Goal: Information Seeking & Learning: Learn about a topic

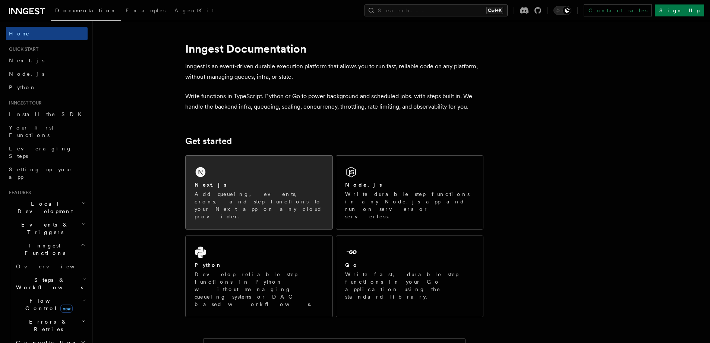
click at [235, 174] on div "Next.js Add queueing, events, crons, and step functions to your Next app on any…" at bounding box center [259, 191] width 147 height 73
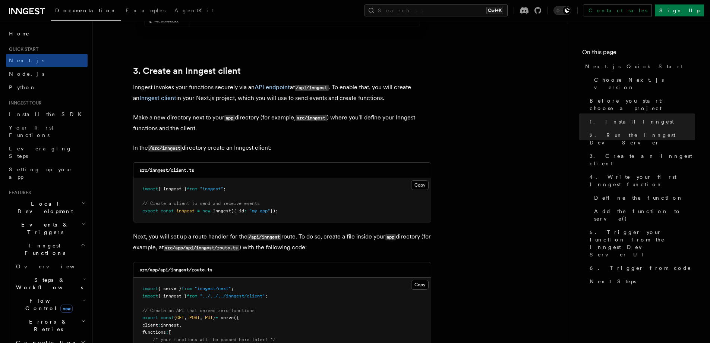
scroll to position [857, 0]
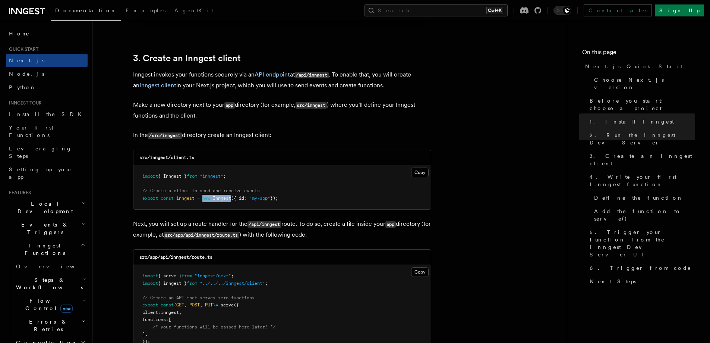
drag, startPoint x: 233, startPoint y: 199, endPoint x: 204, endPoint y: 199, distance: 29.5
click at [204, 199] on span "export const inngest = new Inngest ({ id : "my-app" });" at bounding box center [210, 197] width 136 height 5
copy span "new Inngest"
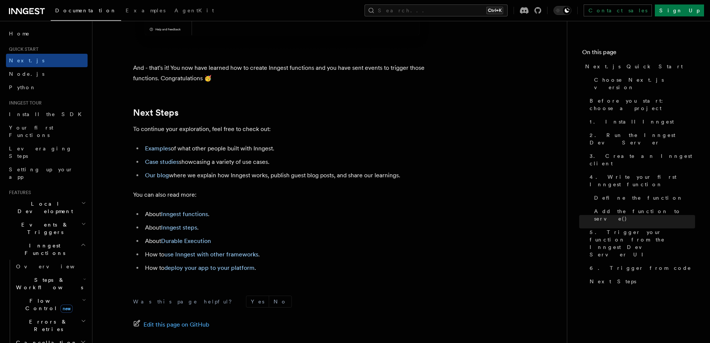
scroll to position [4492, 0]
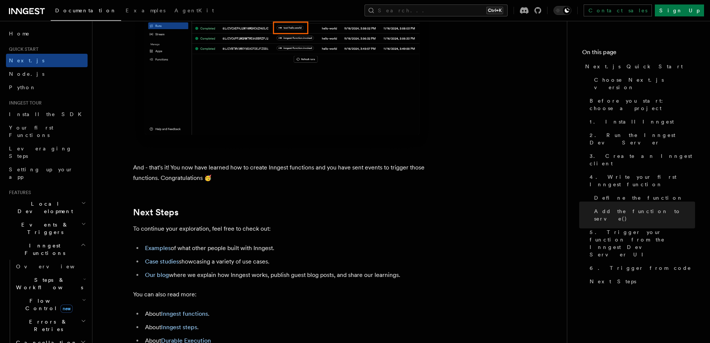
drag, startPoint x: 287, startPoint y: 149, endPoint x: 301, endPoint y: 143, distance: 15.7
click at [287, 149] on img at bounding box center [282, 56] width 298 height 187
click at [473, 13] on button "Search... Ctrl+K" at bounding box center [436, 10] width 143 height 12
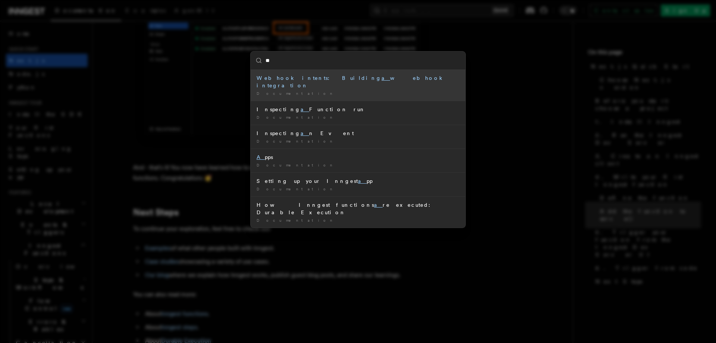
type input "***"
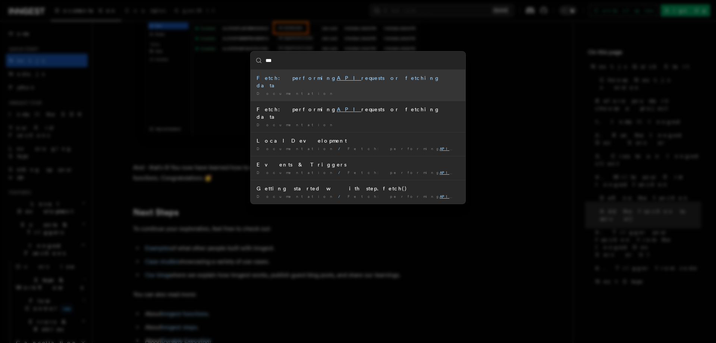
click at [370, 78] on div "Fetch: performing API requests or fetching data" at bounding box center [357, 81] width 203 height 15
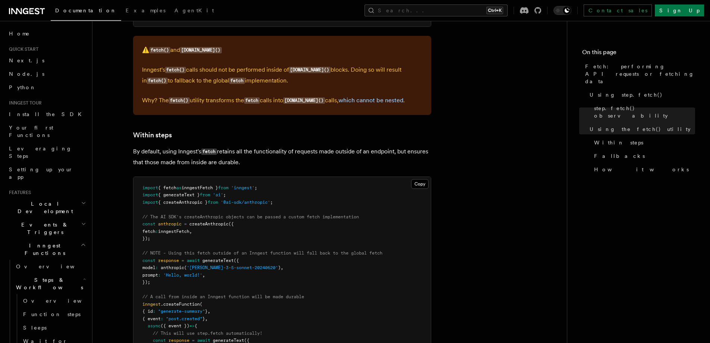
scroll to position [1081, 0]
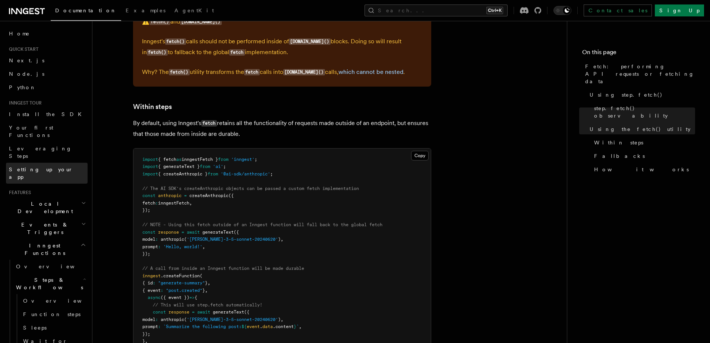
click at [54, 166] on span "Setting up your app" at bounding box center [41, 172] width 64 height 13
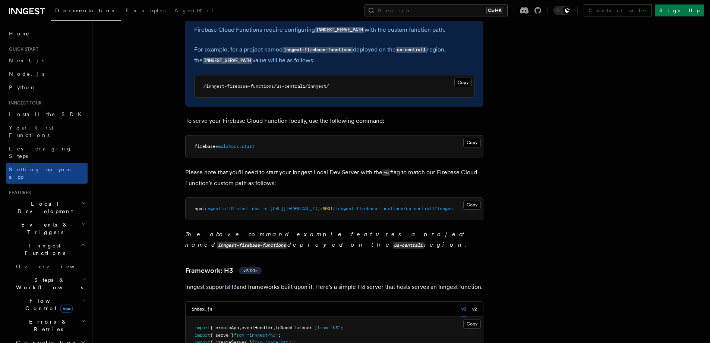
scroll to position [3206, 0]
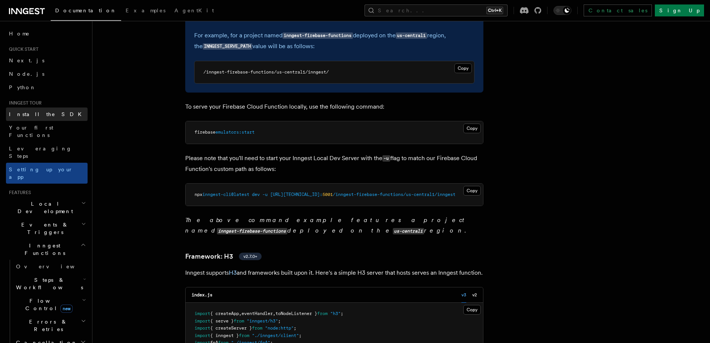
click at [13, 111] on span "Install the SDK" at bounding box center [47, 114] width 77 height 6
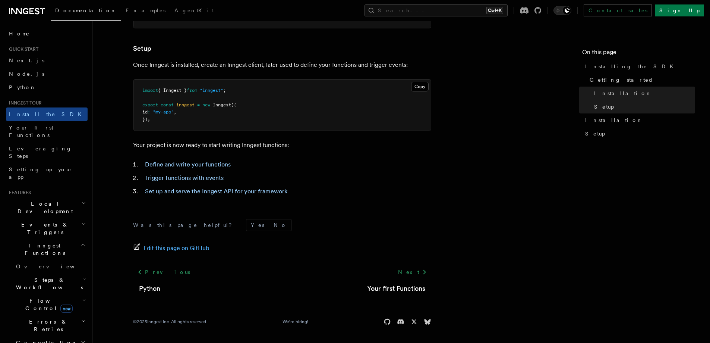
scroll to position [277, 0]
click at [261, 189] on link "Set up and serve the Inngest API for your framework" at bounding box center [216, 190] width 142 height 7
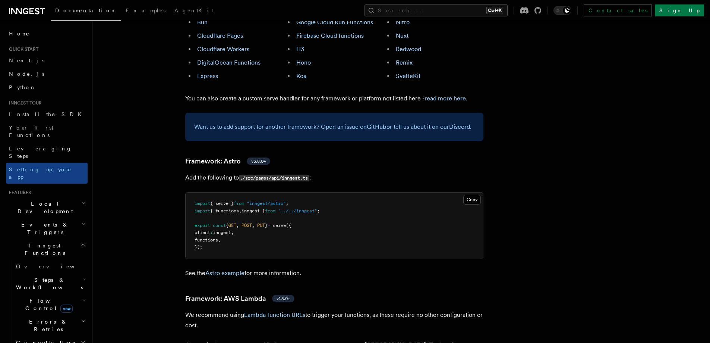
scroll to position [277, 0]
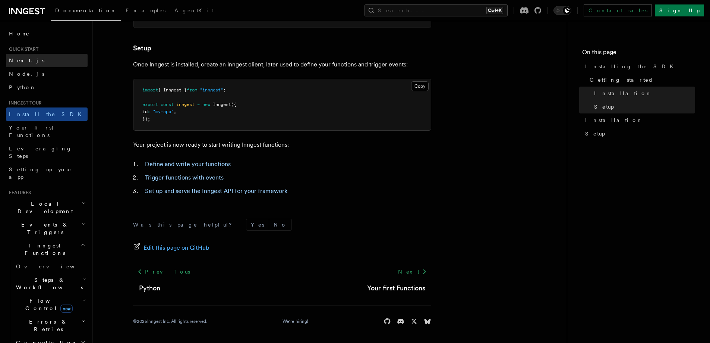
click at [29, 62] on link "Next.js" at bounding box center [47, 60] width 82 height 13
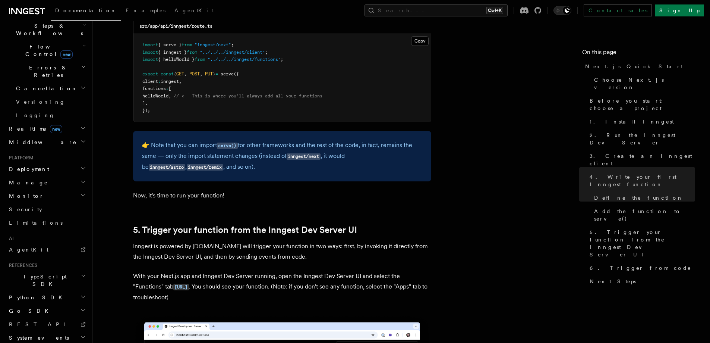
scroll to position [1529, 0]
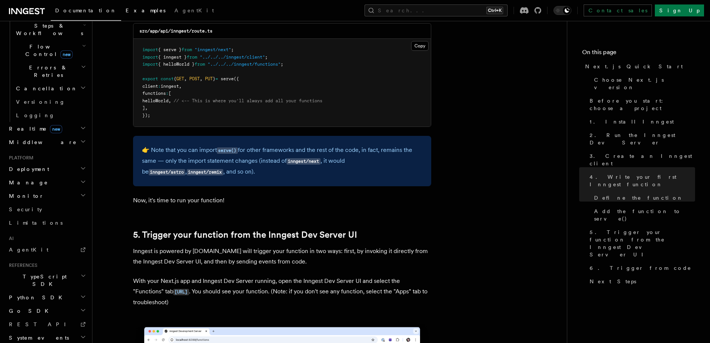
click at [121, 16] on link "Examples" at bounding box center [145, 11] width 49 height 18
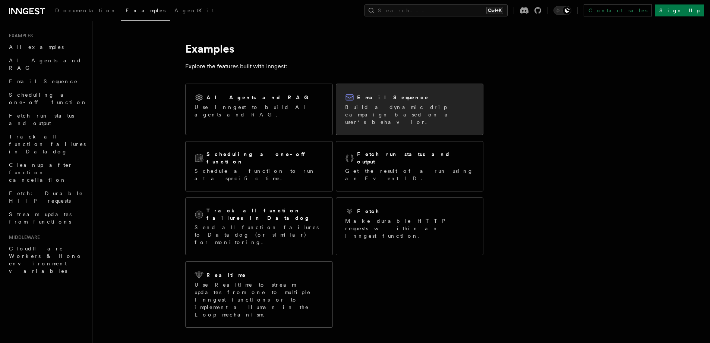
click at [429, 113] on p "Build a dynamic drip campaign based on a user's behavior." at bounding box center [409, 114] width 129 height 22
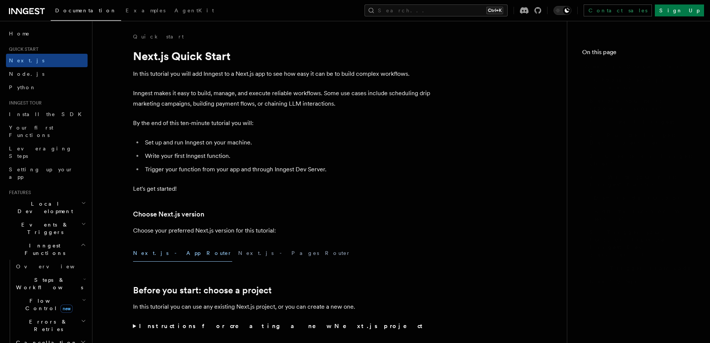
scroll to position [1514, 0]
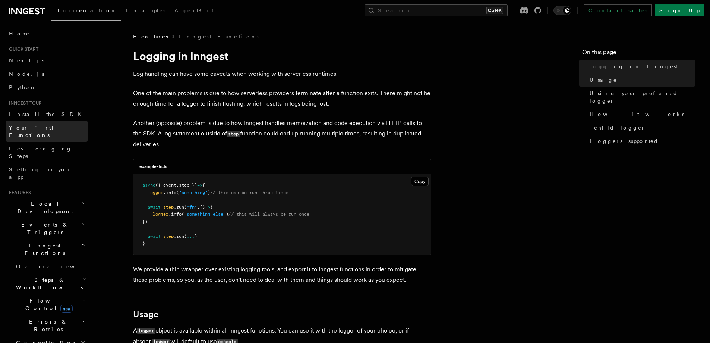
click at [51, 129] on span "Your first Functions" at bounding box center [31, 131] width 44 height 13
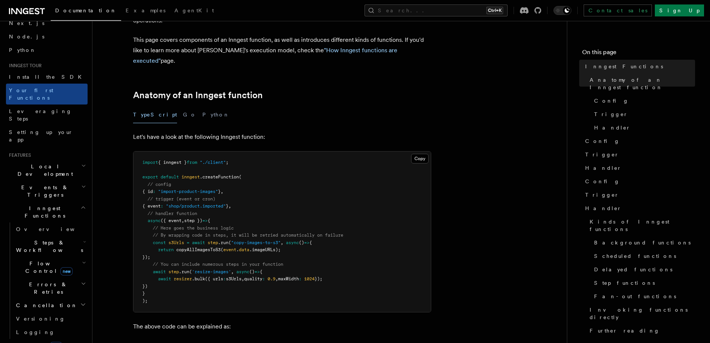
scroll to position [75, 0]
click at [37, 79] on span "Install the SDK" at bounding box center [47, 77] width 77 height 6
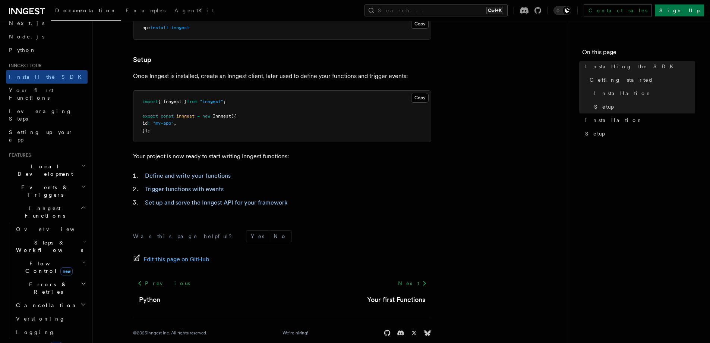
scroll to position [277, 0]
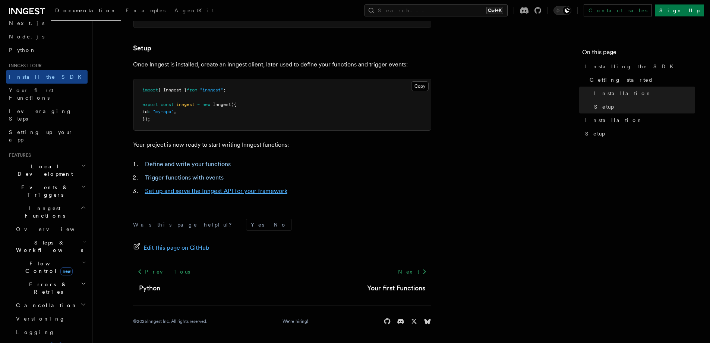
click at [220, 191] on link "Set up and serve the Inngest API for your framework" at bounding box center [216, 190] width 142 height 7
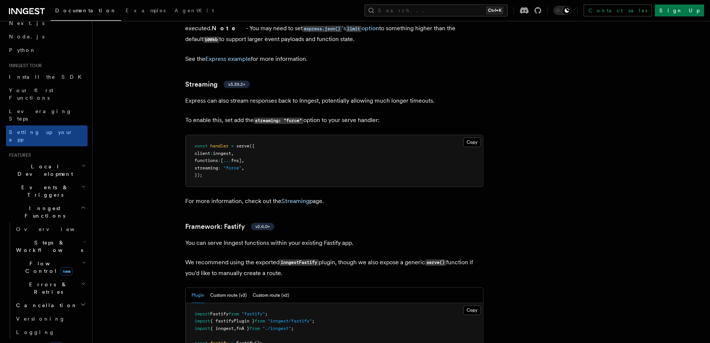
scroll to position [2125, 0]
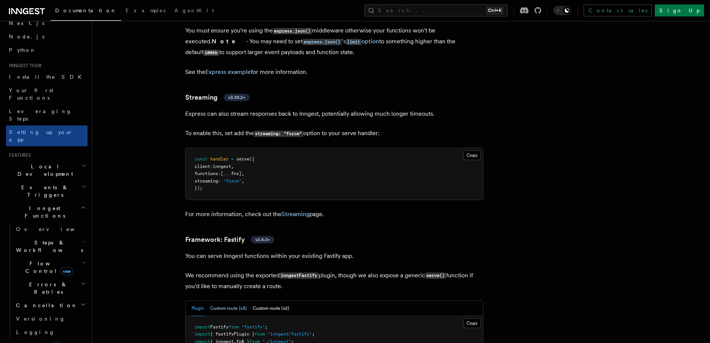
click at [229, 300] on button "Custom route (v3)" at bounding box center [228, 307] width 37 height 15
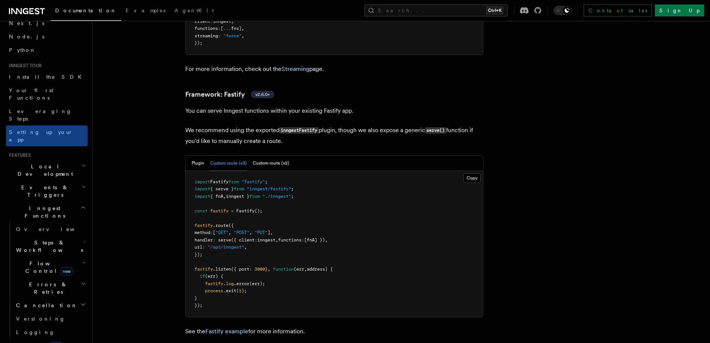
scroll to position [2274, 0]
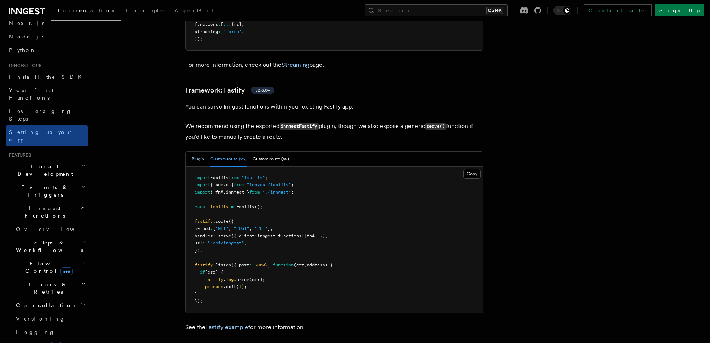
click at [195, 151] on button "Plugin" at bounding box center [198, 158] width 13 height 15
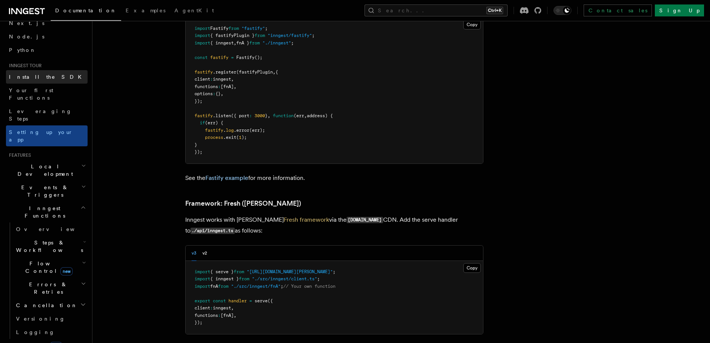
click at [40, 80] on span "Install the SDK" at bounding box center [47, 76] width 77 height 7
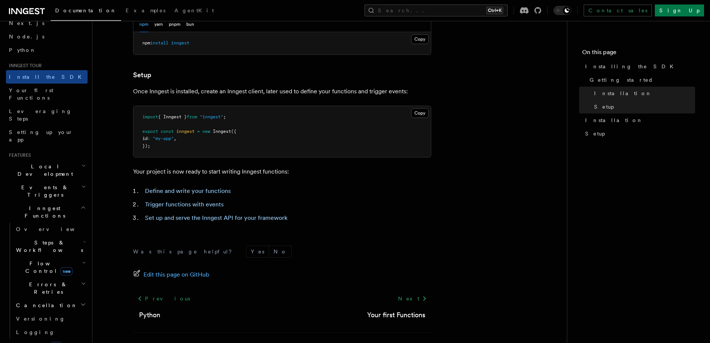
scroll to position [277, 0]
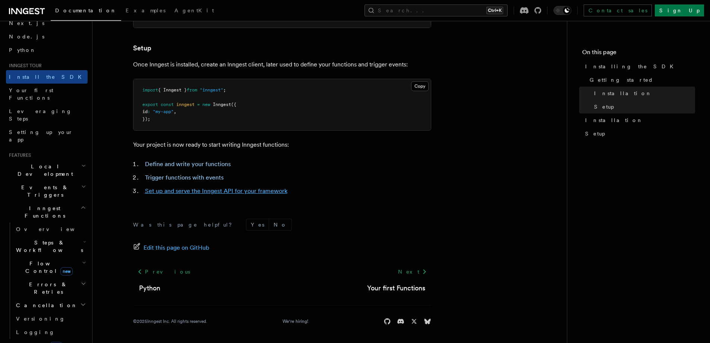
click at [263, 192] on link "Set up and serve the Inngest API for your framework" at bounding box center [216, 190] width 142 height 7
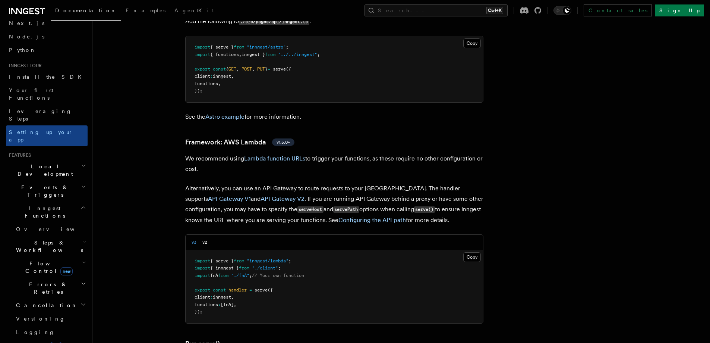
scroll to position [671, 0]
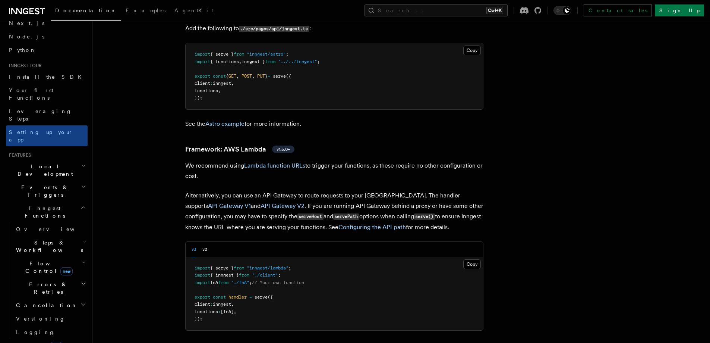
click at [69, 160] on h2 "Local Development" at bounding box center [47, 170] width 82 height 21
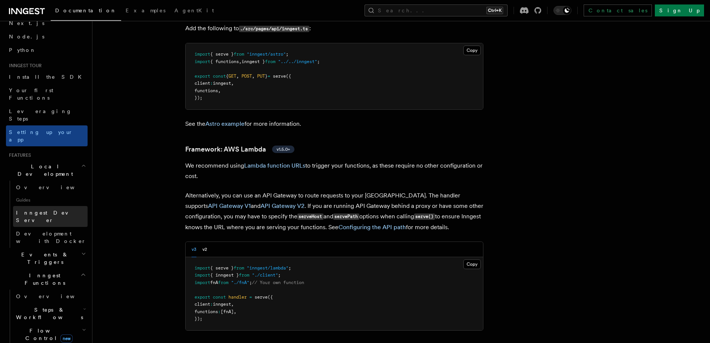
click at [51, 210] on span "Inngest Dev Server" at bounding box center [48, 216] width 64 height 13
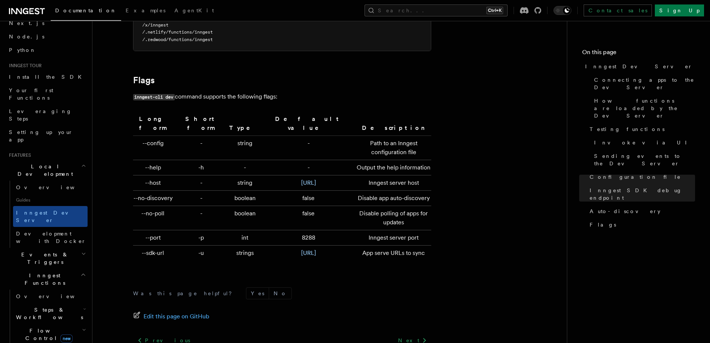
scroll to position [149, 0]
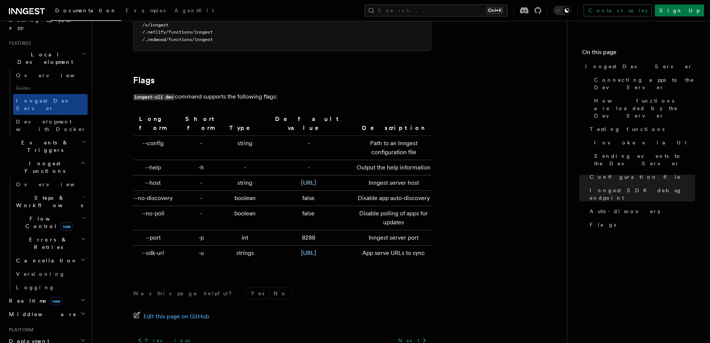
click at [54, 307] on h2 "Middleware" at bounding box center [47, 313] width 82 height 13
click at [52, 334] on link "Creating middleware" at bounding box center [50, 344] width 75 height 21
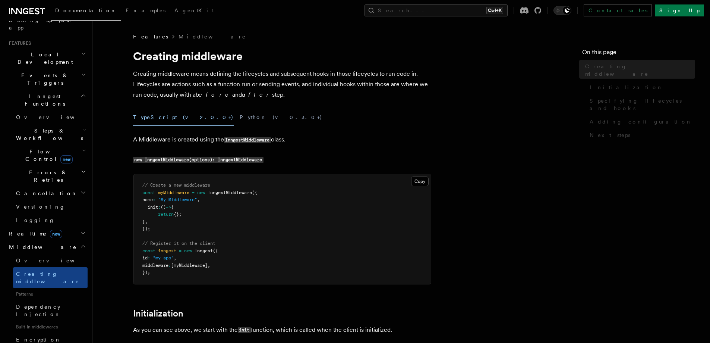
click at [52, 336] on span "Encryption Middleware" at bounding box center [52, 343] width 72 height 15
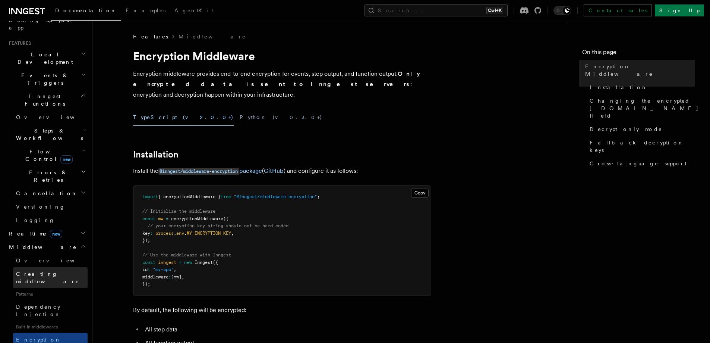
click at [44, 271] on span "Creating middleware" at bounding box center [47, 277] width 63 height 13
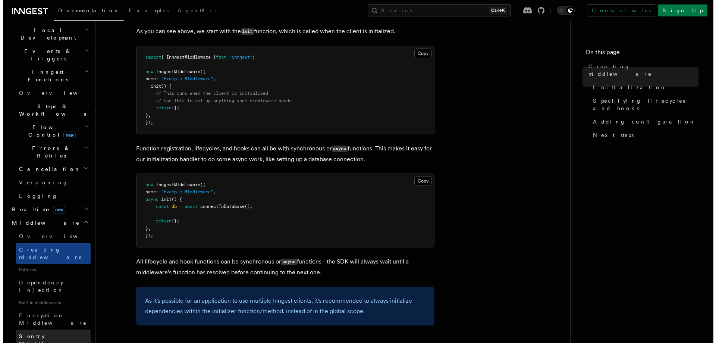
scroll to position [186, 0]
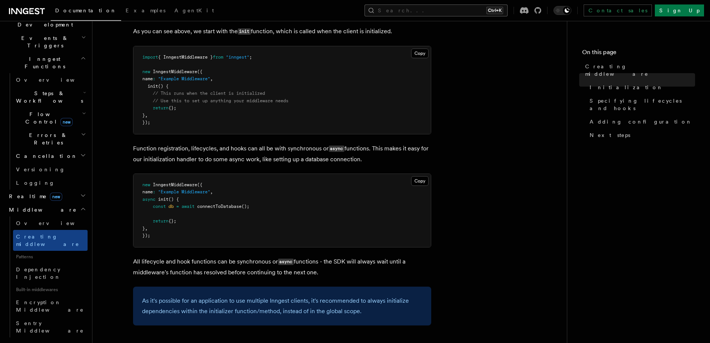
click at [457, 12] on button "Search... Ctrl+K" at bounding box center [436, 10] width 143 height 12
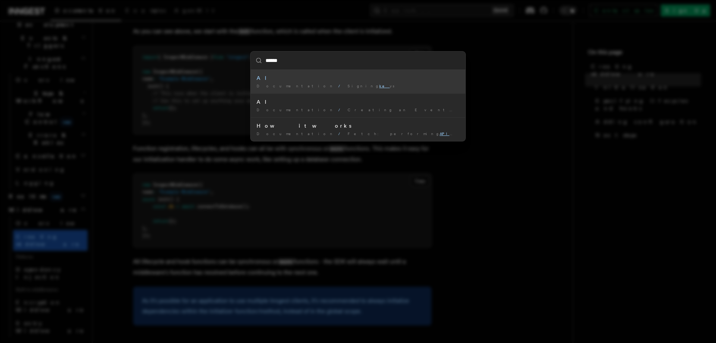
type input "*******"
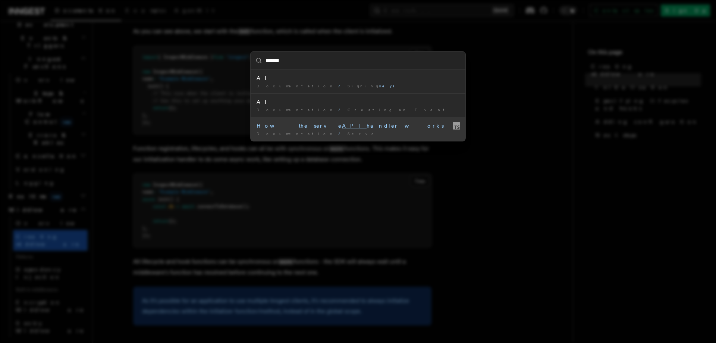
click at [359, 128] on div "How the serve API handler works" at bounding box center [357, 125] width 203 height 7
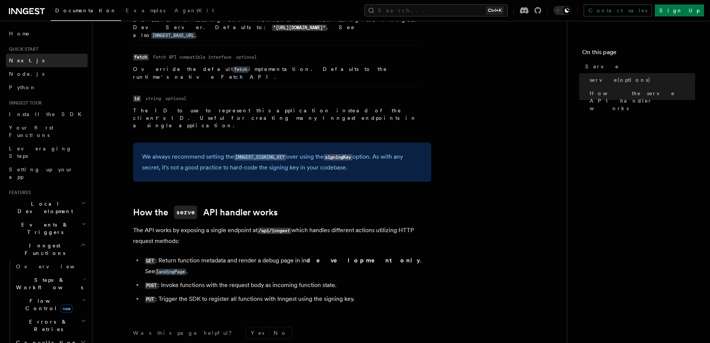
click at [38, 56] on link "Next.js" at bounding box center [47, 60] width 82 height 13
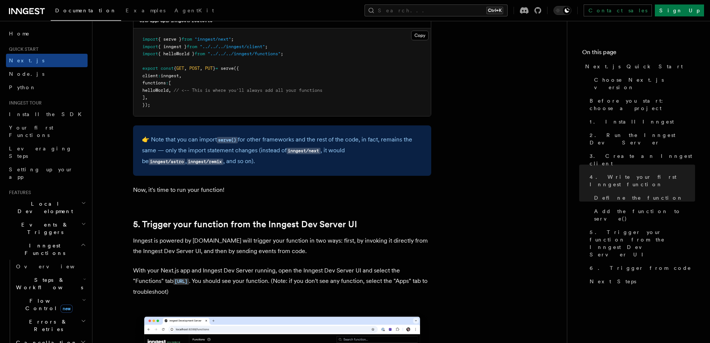
scroll to position [1566, 0]
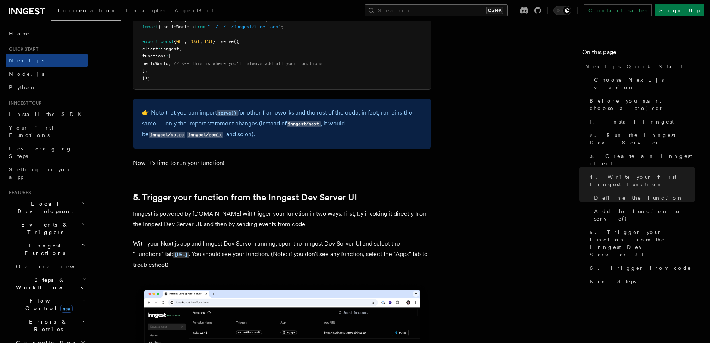
click at [375, 10] on icon "button" at bounding box center [371, 10] width 7 height 7
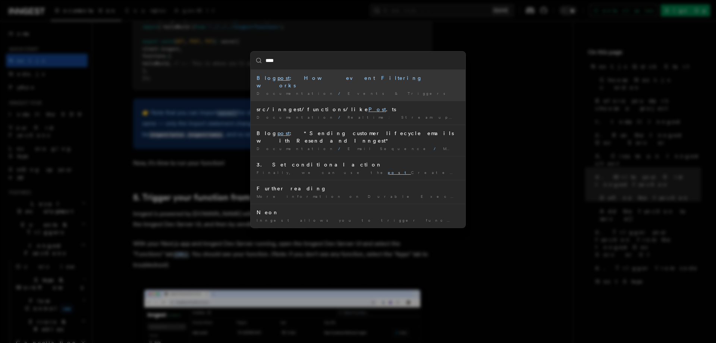
type input "****"
click at [521, 121] on div "**** Blog post : How event Filtering works Documentation / Events & Triggers / …" at bounding box center [358, 171] width 716 height 343
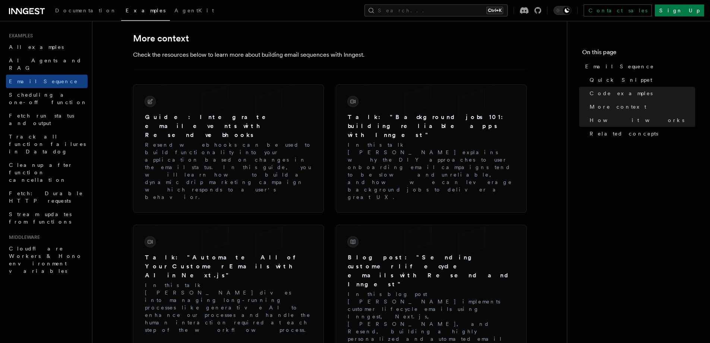
scroll to position [1118, 0]
